Goal: Task Accomplishment & Management: Use online tool/utility

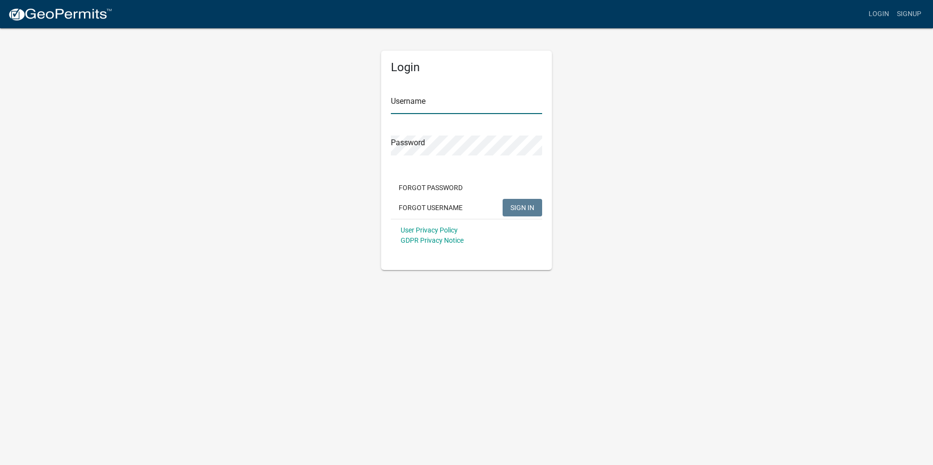
click at [453, 106] on input "Username" at bounding box center [466, 104] width 151 height 20
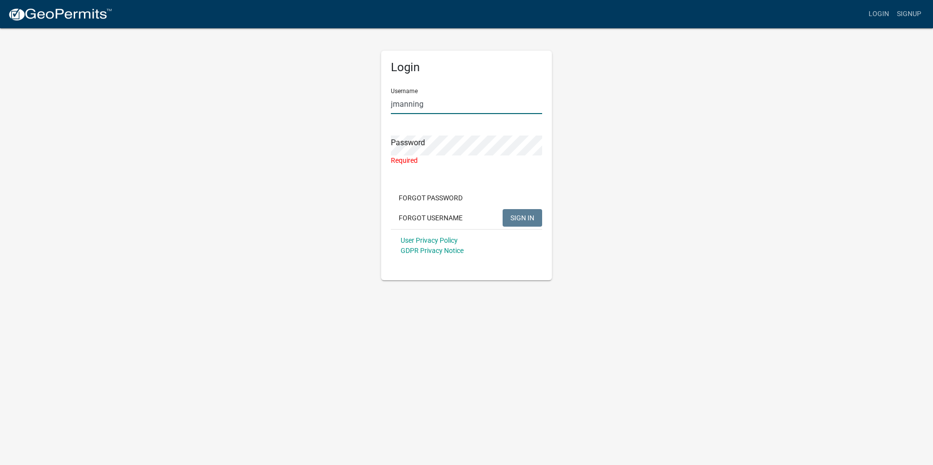
click at [432, 102] on input "jmanning" at bounding box center [466, 104] width 151 height 20
type input "[EMAIL_ADDRESS][DOMAIN_NAME][US_STATE]"
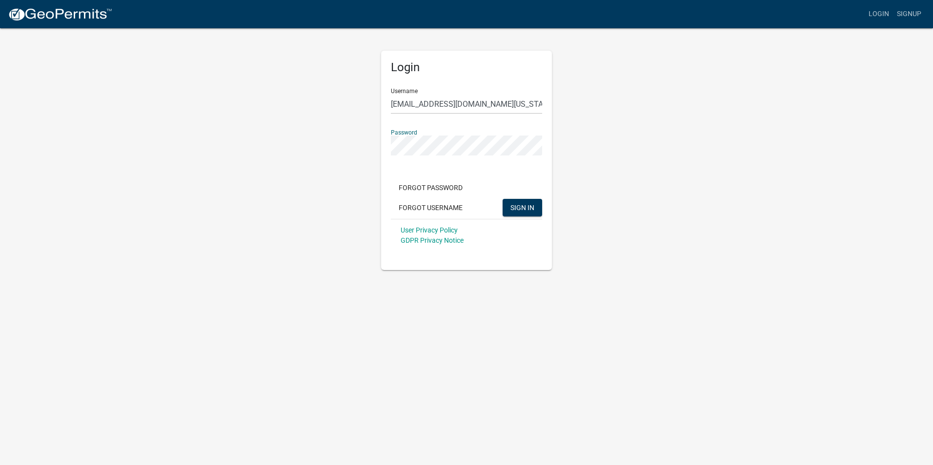
click at [503, 199] on button "SIGN IN" at bounding box center [523, 208] width 40 height 18
click at [370, 147] on div "Login Username [EMAIL_ADDRESS][DOMAIN_NAME][US_STATE] Password Forgot Password …" at bounding box center [466, 148] width 556 height 243
click at [503, 199] on button "SIGN IN" at bounding box center [523, 208] width 40 height 18
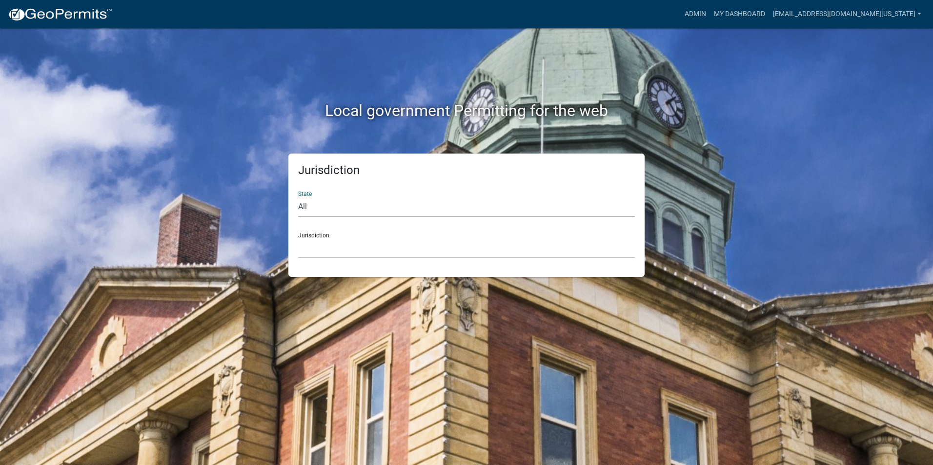
click at [580, 212] on select "All [US_STATE] [US_STATE] [US_STATE] [US_STATE] [US_STATE] [US_STATE] [US_STATE…" at bounding box center [466, 207] width 337 height 20
select select "[US_STATE]"
click at [298, 197] on select "All [US_STATE] [US_STATE] [US_STATE] [US_STATE] [US_STATE] [US_STATE] [US_STATE…" at bounding box center [466, 207] width 337 height 20
click at [342, 243] on select "[GEOGRAPHIC_DATA], [US_STATE] [GEOGRAPHIC_DATA], [US_STATE] [GEOGRAPHIC_DATA], …" at bounding box center [466, 249] width 337 height 20
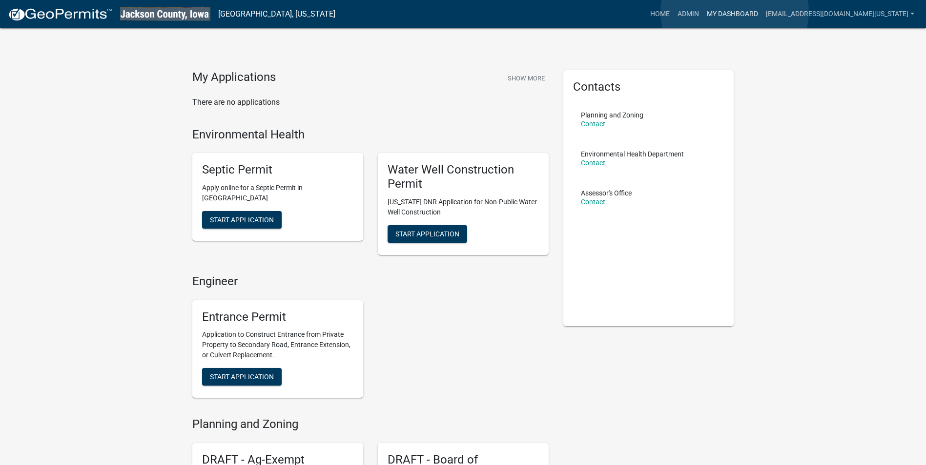
click at [734, 12] on link "My Dashboard" at bounding box center [732, 14] width 59 height 19
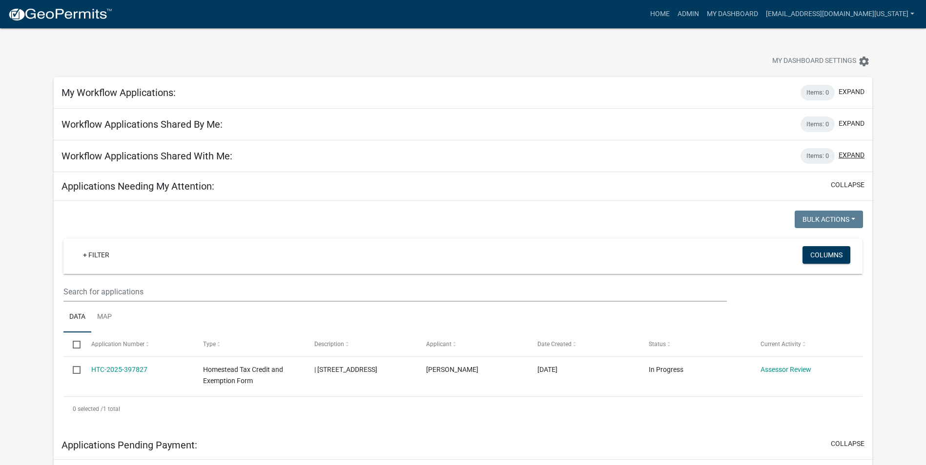
click at [849, 155] on button "expand" at bounding box center [851, 155] width 26 height 10
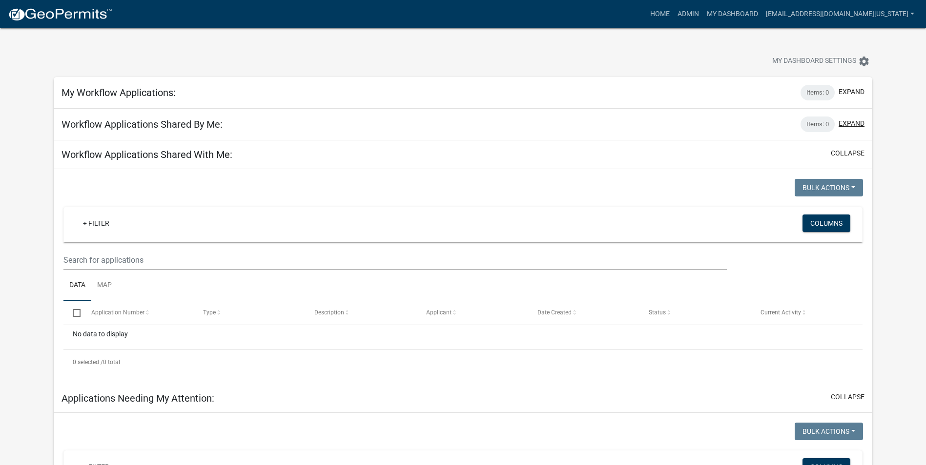
click at [855, 123] on button "expand" at bounding box center [851, 124] width 26 height 10
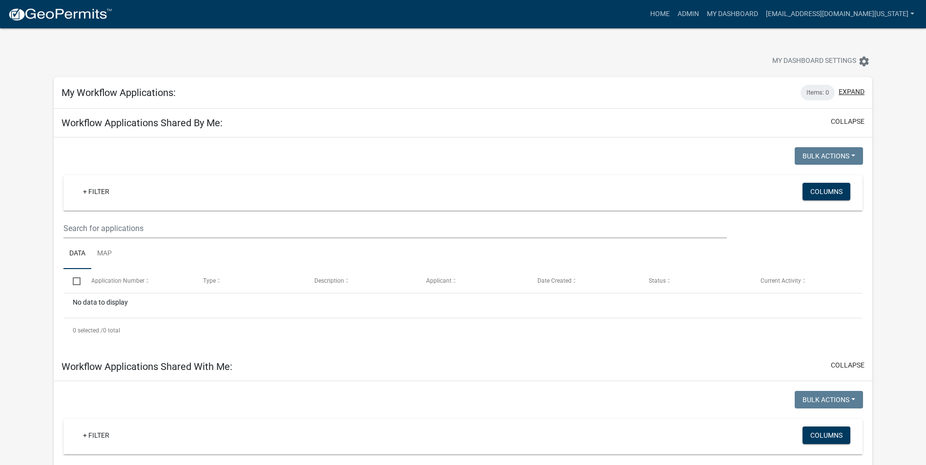
click at [855, 94] on button "expand" at bounding box center [851, 92] width 26 height 10
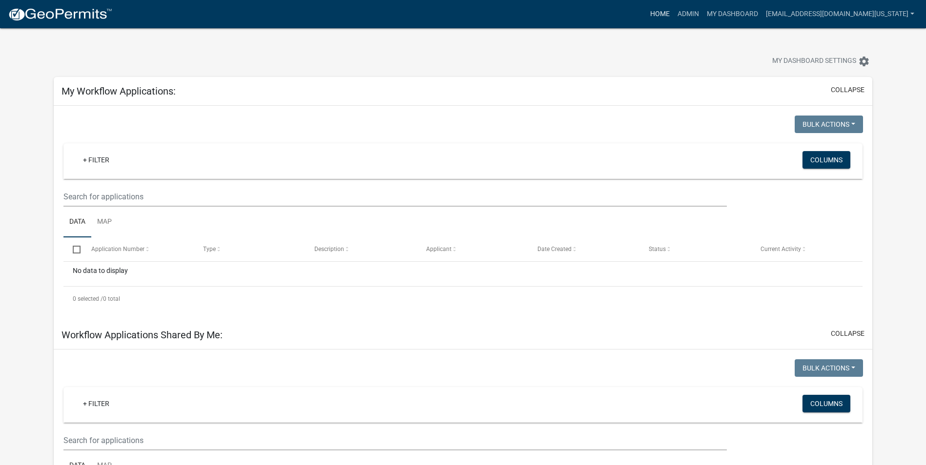
click at [664, 14] on link "Home" at bounding box center [659, 14] width 27 height 19
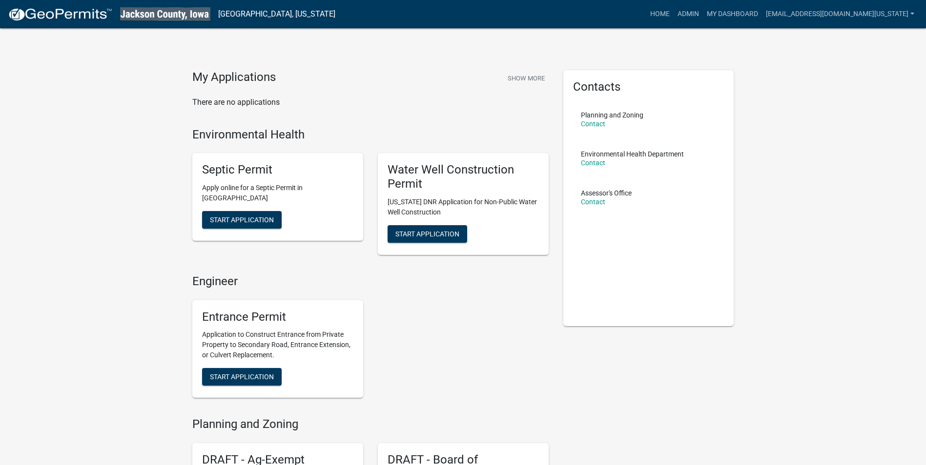
click at [55, 16] on img at bounding box center [60, 14] width 104 height 15
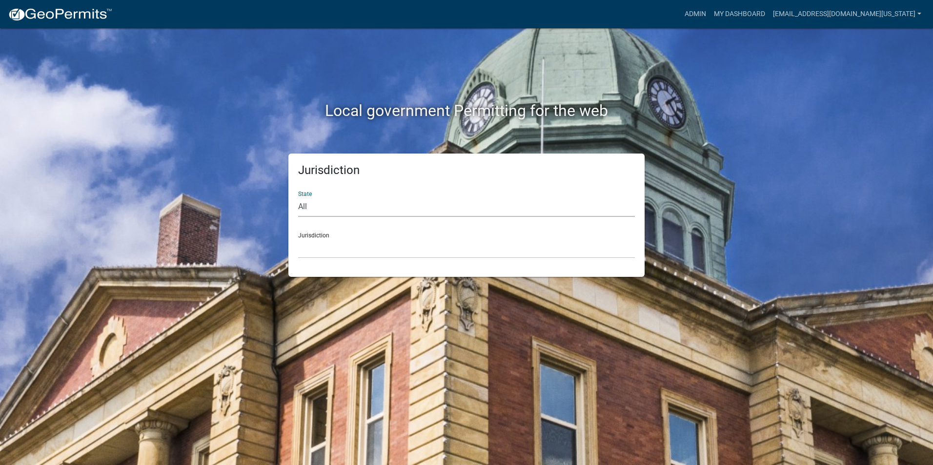
click at [360, 205] on select "All [US_STATE] [US_STATE] [US_STATE] [US_STATE] [US_STATE] [US_STATE] [US_STATE…" at bounding box center [466, 207] width 337 height 20
select select "[US_STATE]"
click at [298, 197] on select "All [US_STATE] [US_STATE] [US_STATE] [US_STATE] [US_STATE] [US_STATE] [US_STATE…" at bounding box center [466, 207] width 337 height 20
click at [335, 245] on select "[GEOGRAPHIC_DATA], [US_STATE] [GEOGRAPHIC_DATA], [US_STATE] [GEOGRAPHIC_DATA], …" at bounding box center [466, 249] width 337 height 20
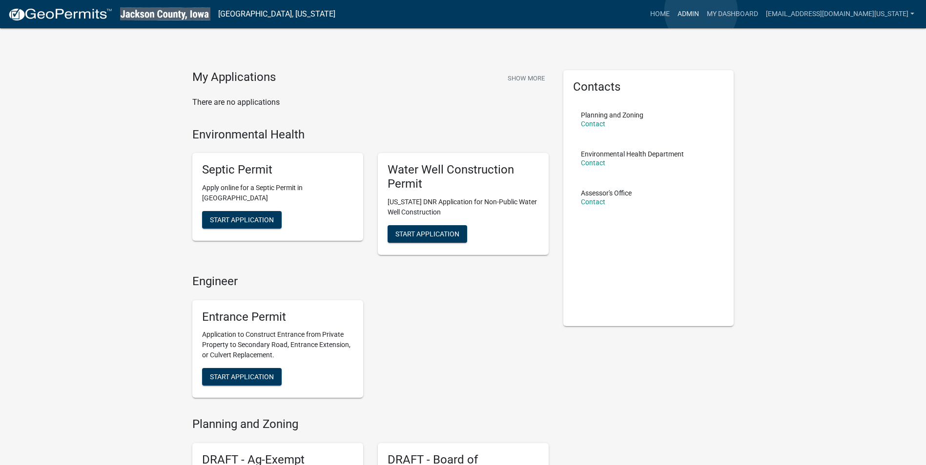
click at [701, 11] on link "Admin" at bounding box center [687, 14] width 29 height 19
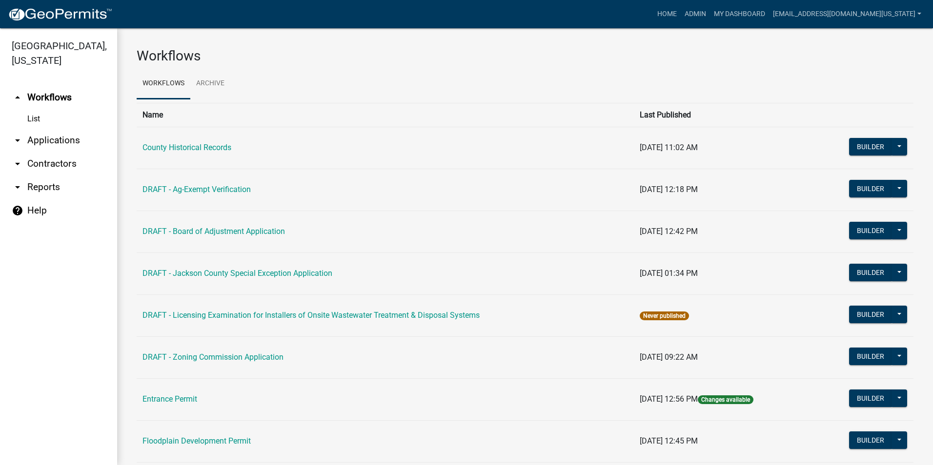
click at [16, 135] on icon "arrow_drop_down" at bounding box center [18, 141] width 12 height 12
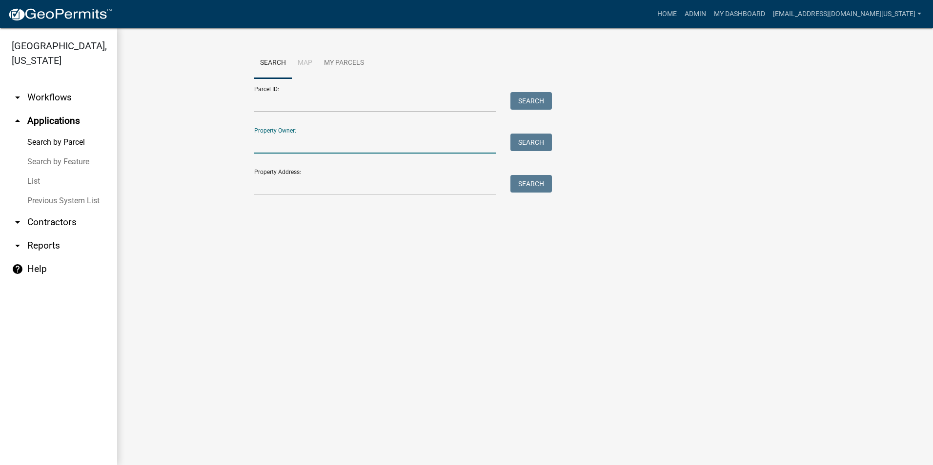
click at [288, 147] on input "Property Owner:" at bounding box center [375, 144] width 242 height 20
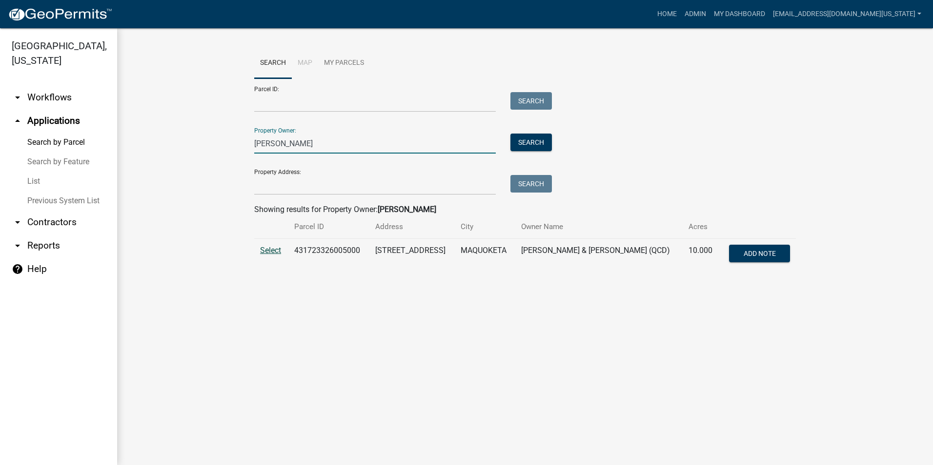
type input "[PERSON_NAME]"
click at [270, 251] on span "Select" at bounding box center [270, 250] width 21 height 9
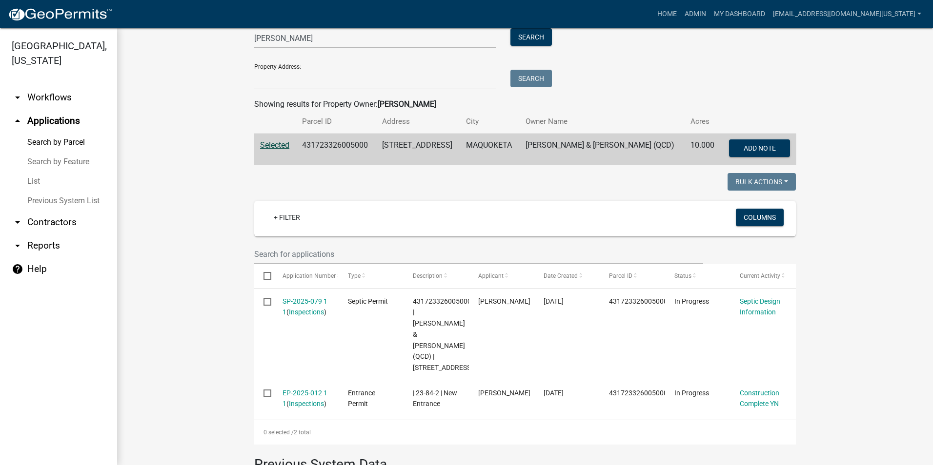
scroll to position [244, 0]
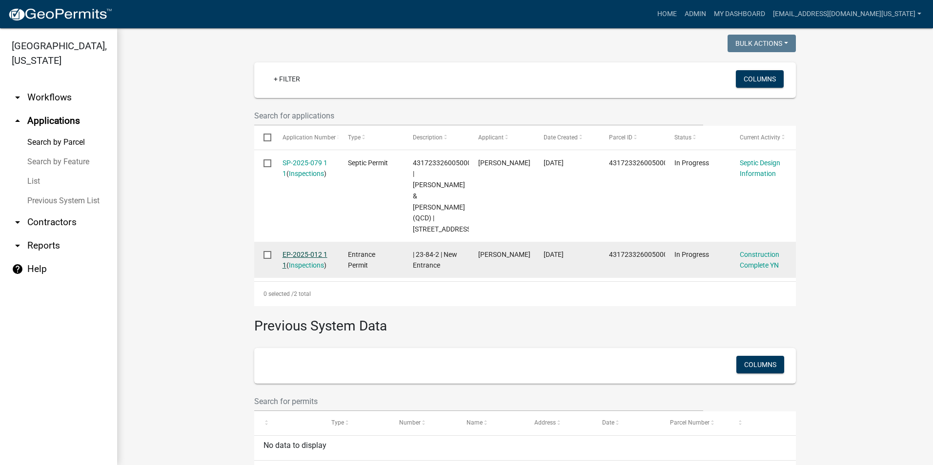
click at [296, 251] on link "EP-2025-012 1 1" at bounding box center [305, 260] width 45 height 19
